Goal: Task Accomplishment & Management: Complete application form

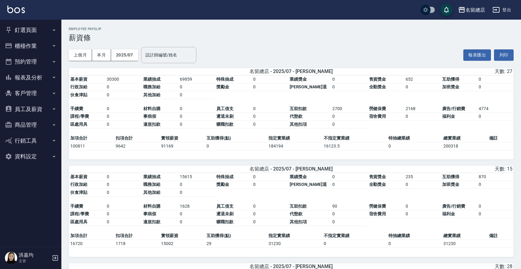
click at [29, 109] on button "員工及薪資" at bounding box center [30, 109] width 57 height 16
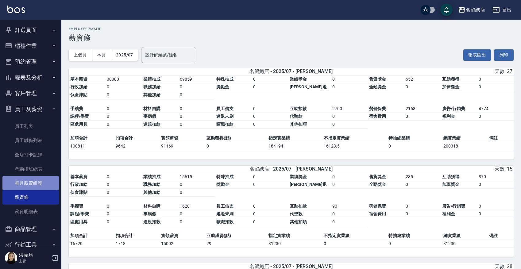
click at [33, 186] on link "每月薪資維護" at bounding box center [30, 183] width 57 height 14
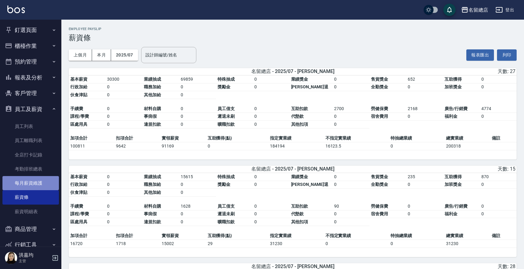
click at [33, 186] on link "每月薪資維護" at bounding box center [30, 183] width 57 height 14
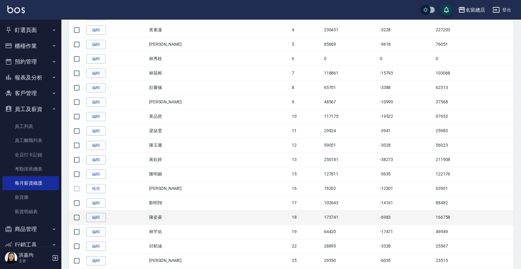
scroll to position [230, 0]
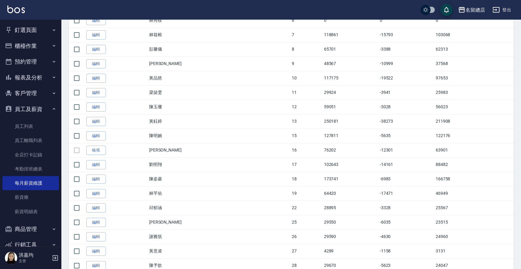
click at [91, 150] on link "檢視" at bounding box center [96, 151] width 20 height 10
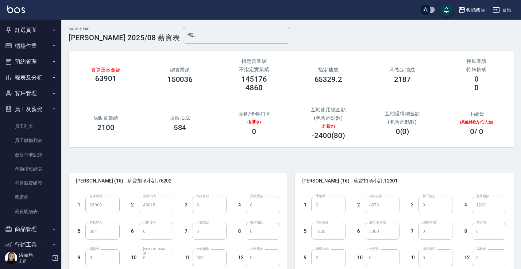
scroll to position [103, 0]
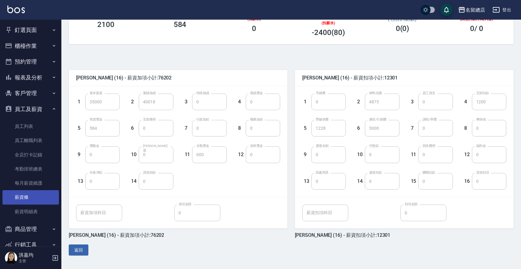
click at [27, 196] on link "薪資條" at bounding box center [30, 197] width 57 height 14
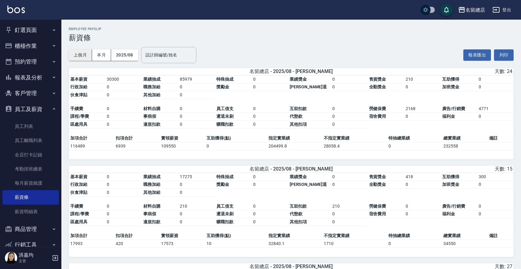
click at [78, 56] on button "上個月" at bounding box center [80, 54] width 23 height 11
click at [166, 50] on div "設計師編號/姓名 設計師編號/姓名" at bounding box center [168, 55] width 55 height 16
type input "ㄅˊ"
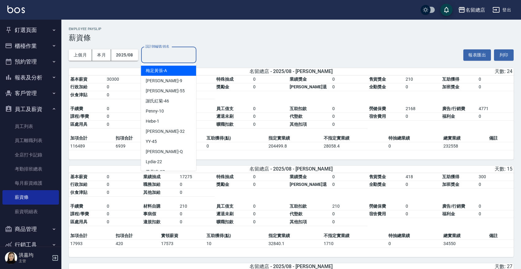
type input "ㄅ"
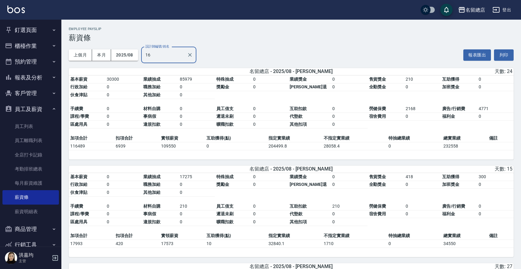
type input "1"
type input "嫌"
type input "ㄒ"
type input "陳"
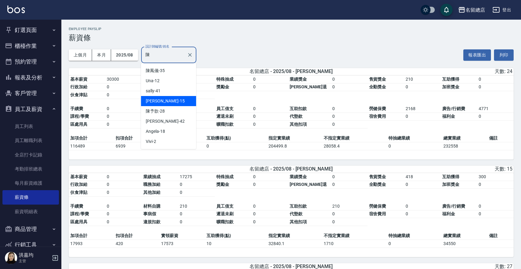
click at [158, 55] on input "陳" at bounding box center [164, 55] width 41 height 11
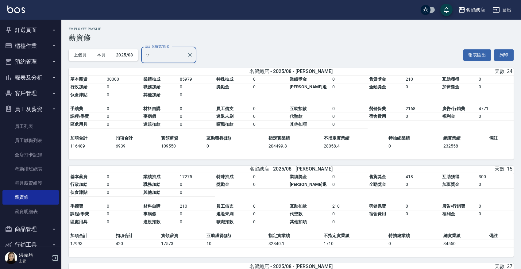
type input "ㄅˊ"
type input "2"
type input "1"
click at [81, 55] on button "上個月" at bounding box center [80, 54] width 23 height 11
click at [82, 54] on button "上個月" at bounding box center [80, 54] width 23 height 11
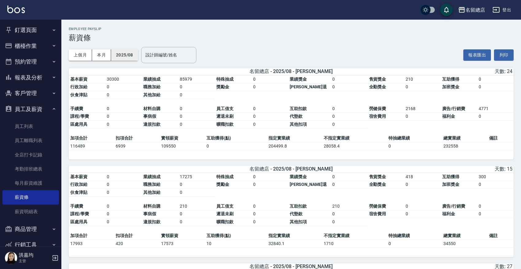
click at [131, 53] on button "2025/08" at bounding box center [124, 54] width 27 height 11
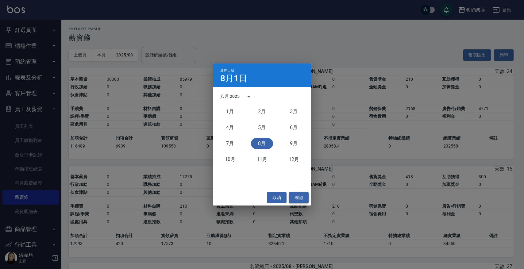
click at [294, 196] on button "確認" at bounding box center [299, 197] width 20 height 11
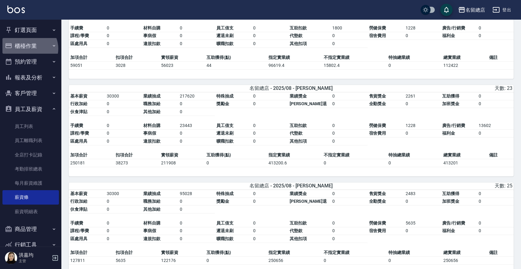
click at [28, 49] on button "櫃檯作業" at bounding box center [30, 46] width 57 height 16
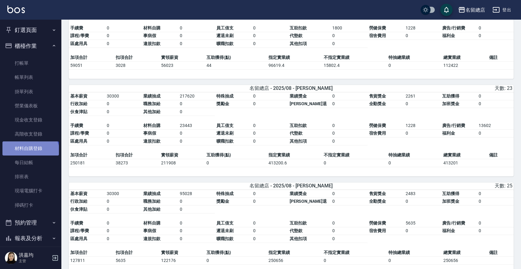
click at [30, 153] on link "材料自購登錄" at bounding box center [30, 149] width 57 height 14
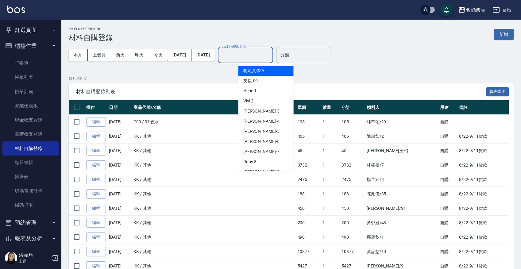
click at [245, 54] on input "設計師編號/姓名" at bounding box center [246, 55] width 50 height 11
click at [100, 53] on button "上個月" at bounding box center [99, 54] width 23 height 11
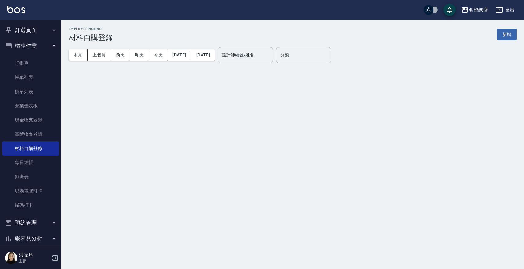
click at [250, 55] on div "設計師編號/姓名 設計師編號/姓名" at bounding box center [245, 55] width 55 height 16
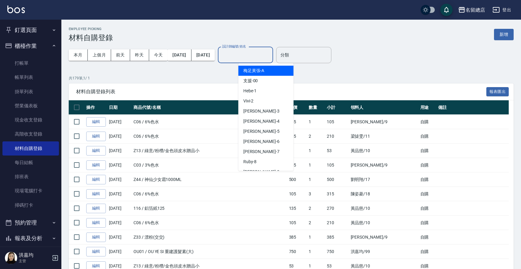
type input "ㄅ"
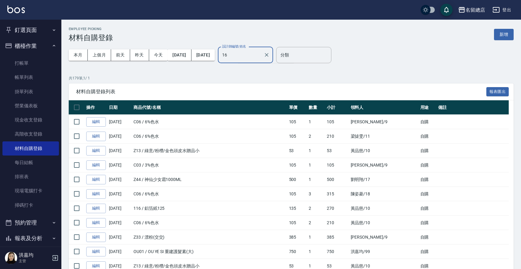
type input "16"
click at [376, 42] on div "本月 上個月 [DATE] [DATE] [DATE] [DATE] [DATE] 設計師編號/姓名 設計師編號/姓名 分類 分類" at bounding box center [291, 55] width 445 height 26
click at [259, 55] on input "設計師編號/姓名" at bounding box center [246, 55] width 50 height 11
type input "16"
click at [97, 53] on button "上個月" at bounding box center [99, 54] width 23 height 11
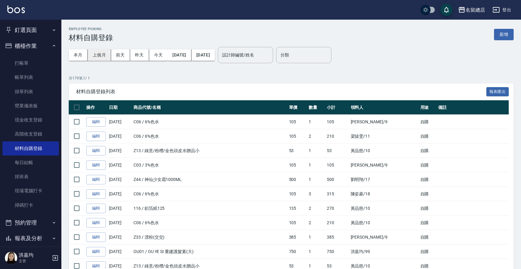
click at [97, 53] on button "上個月" at bounding box center [99, 54] width 23 height 11
click at [97, 52] on button "上個月" at bounding box center [99, 54] width 23 height 11
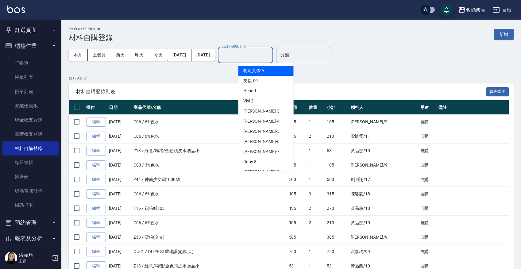
click at [253, 56] on input "設計師編號/姓名" at bounding box center [246, 55] width 50 height 11
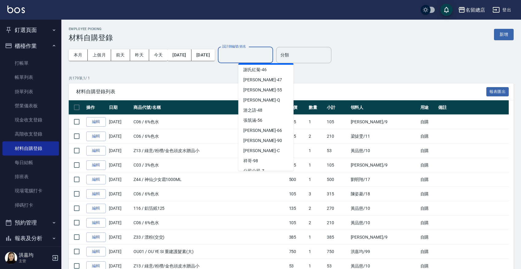
scroll to position [363, 0]
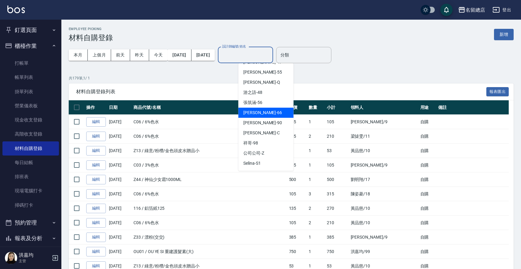
click at [148, 80] on p "共 179 筆, 1 / 1" at bounding box center [291, 79] width 445 height 6
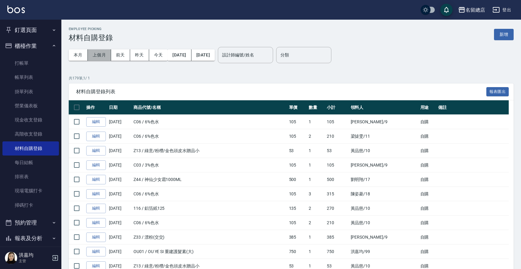
click at [99, 55] on button "上個月" at bounding box center [99, 54] width 23 height 11
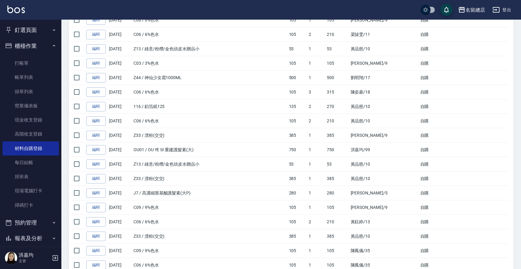
scroll to position [0, 0]
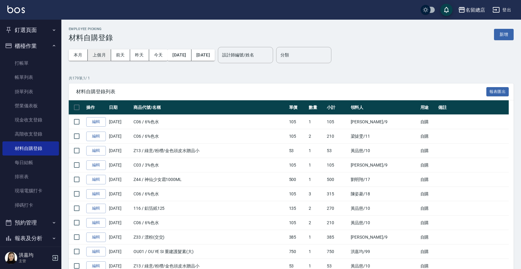
click at [101, 56] on button "上個月" at bounding box center [99, 54] width 23 height 11
click at [103, 90] on span "材料自購登錄列表" at bounding box center [281, 92] width 411 height 6
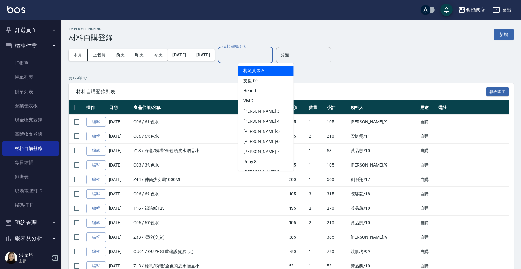
click at [259, 57] on input "設計師編號/姓名" at bounding box center [246, 55] width 50 height 11
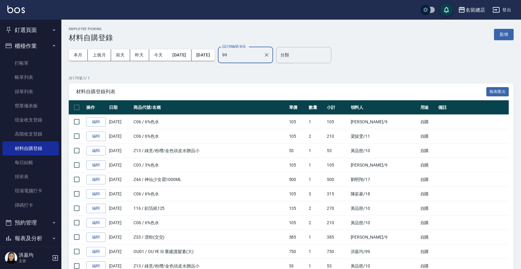
type input "9"
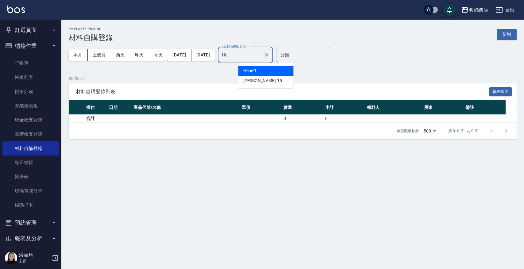
type input "H"
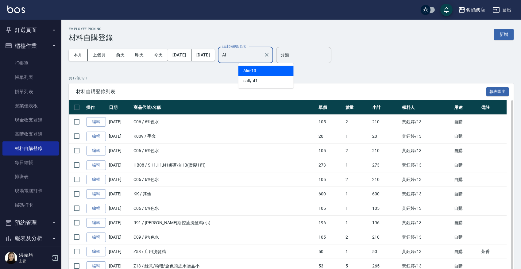
type input "A"
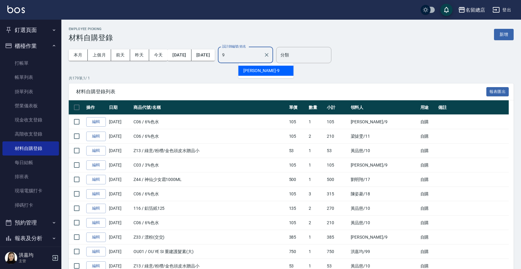
type input "9"
